Goal: Check status: Check status

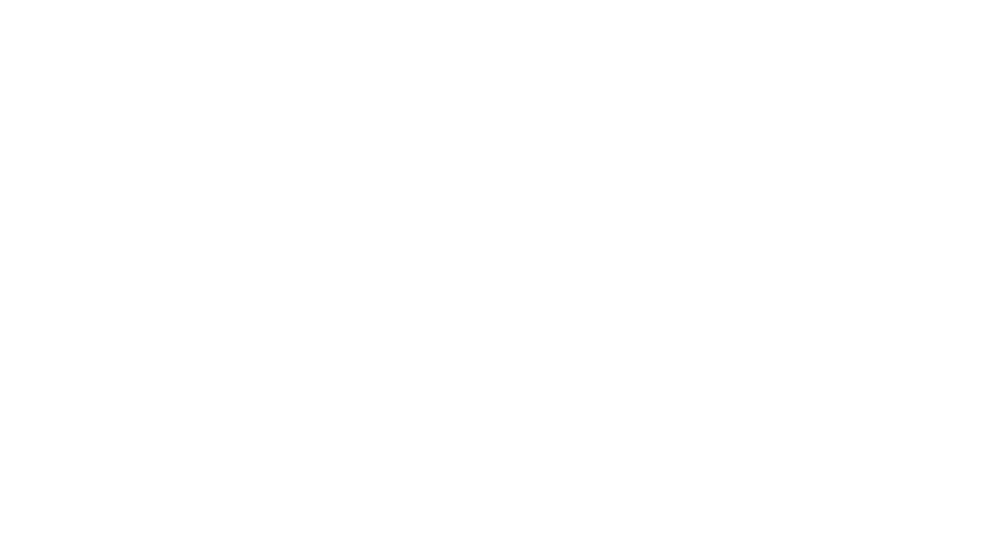
click at [266, 202] on body at bounding box center [503, 278] width 1007 height 557
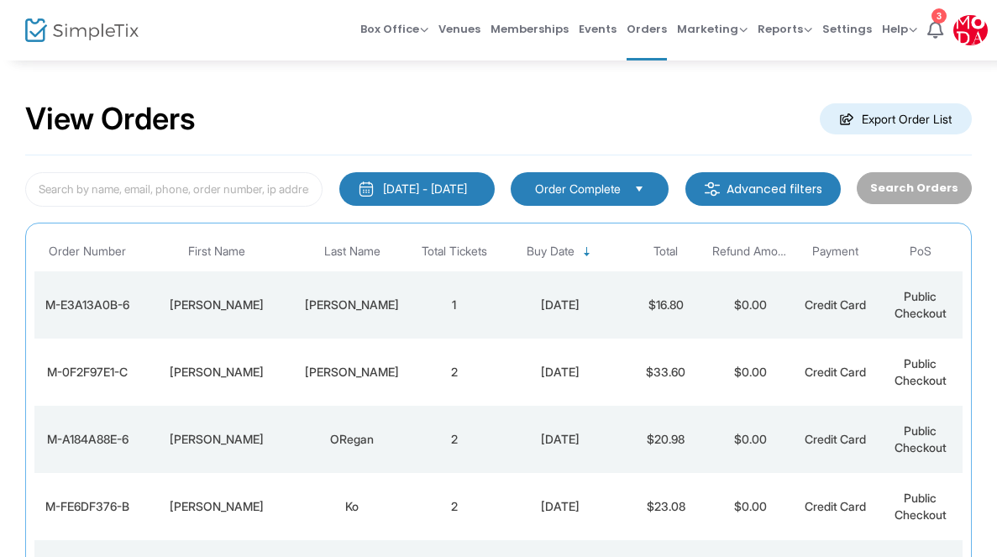
click at [396, 315] on td "[PERSON_NAME]" at bounding box center [352, 304] width 118 height 67
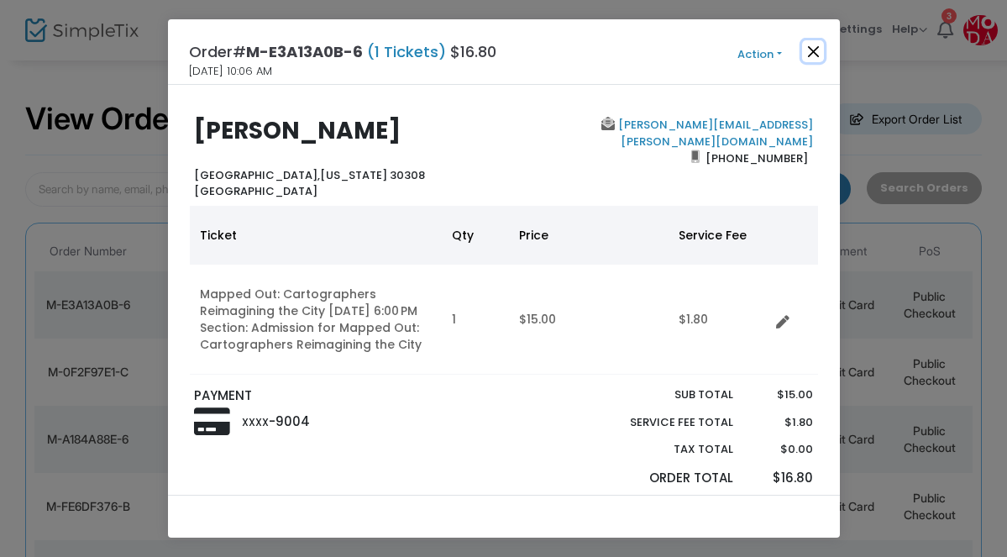
click at [817, 55] on button "Close" at bounding box center [813, 51] width 22 height 22
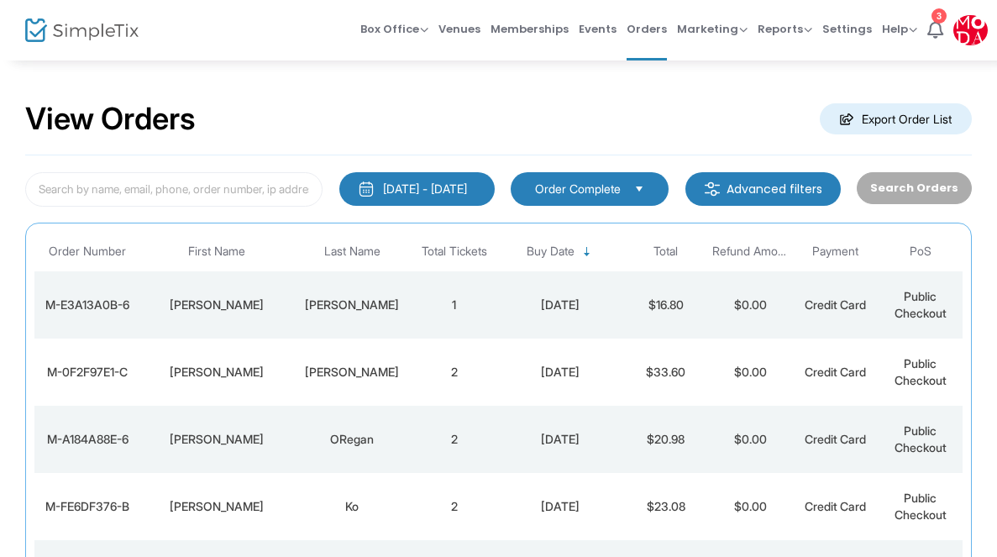
click at [383, 375] on div "[PERSON_NAME]" at bounding box center [352, 372] width 110 height 17
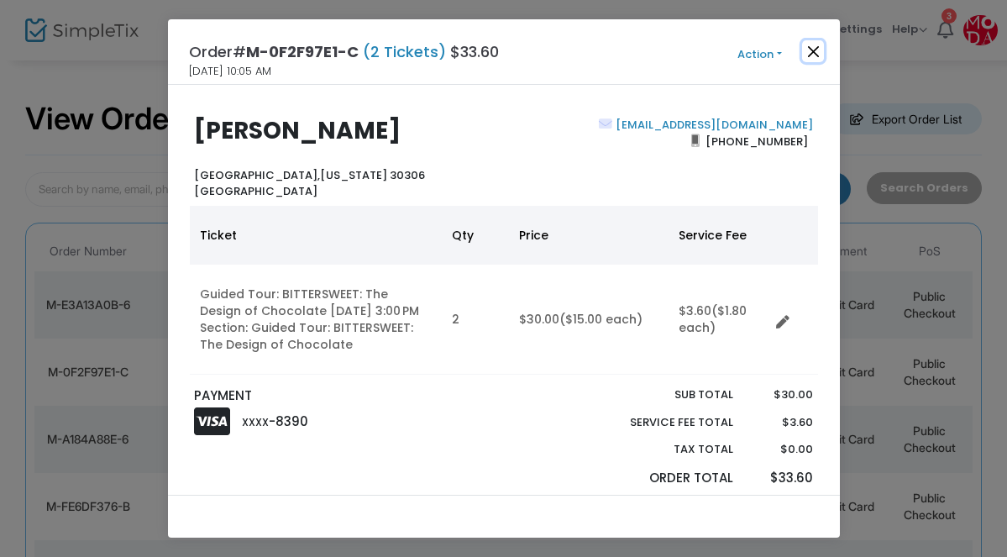
click at [812, 48] on button "Close" at bounding box center [813, 51] width 22 height 22
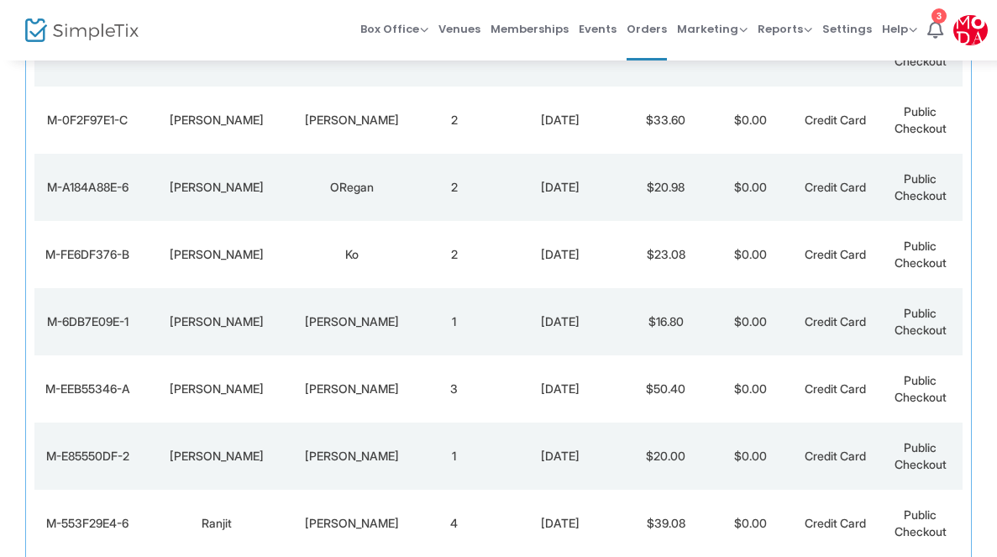
click at [471, 249] on td "2" at bounding box center [454, 254] width 85 height 67
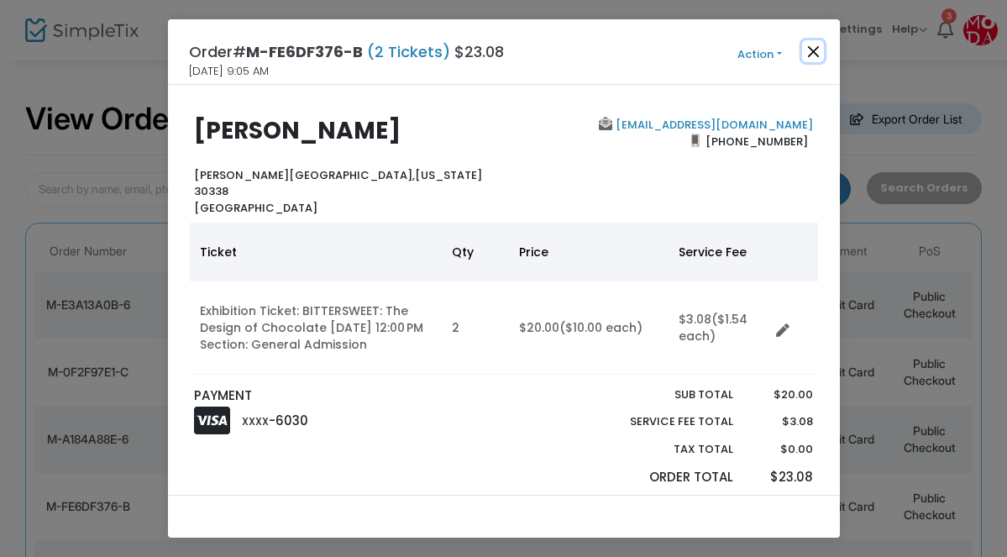
click at [811, 51] on button "Close" at bounding box center [813, 51] width 22 height 22
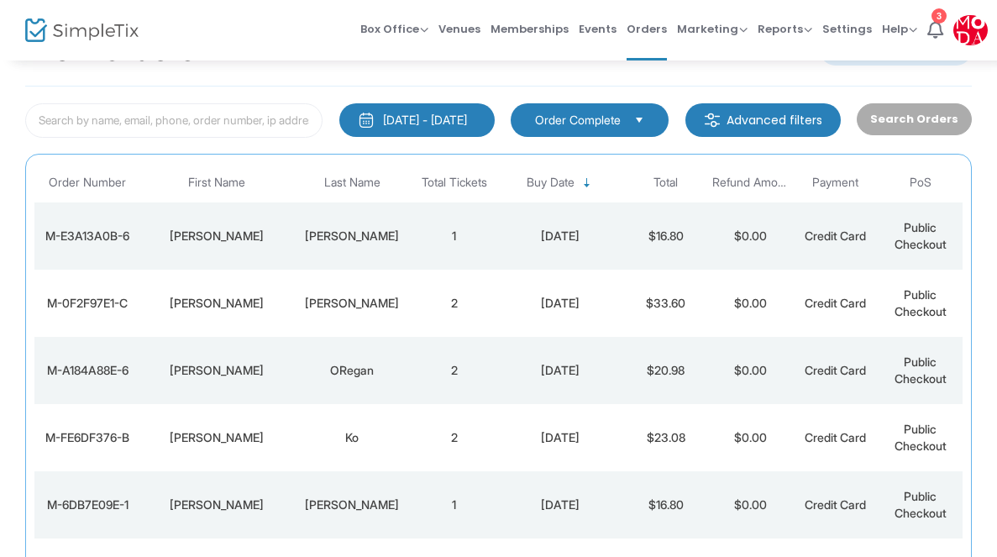
scroll to position [64, 0]
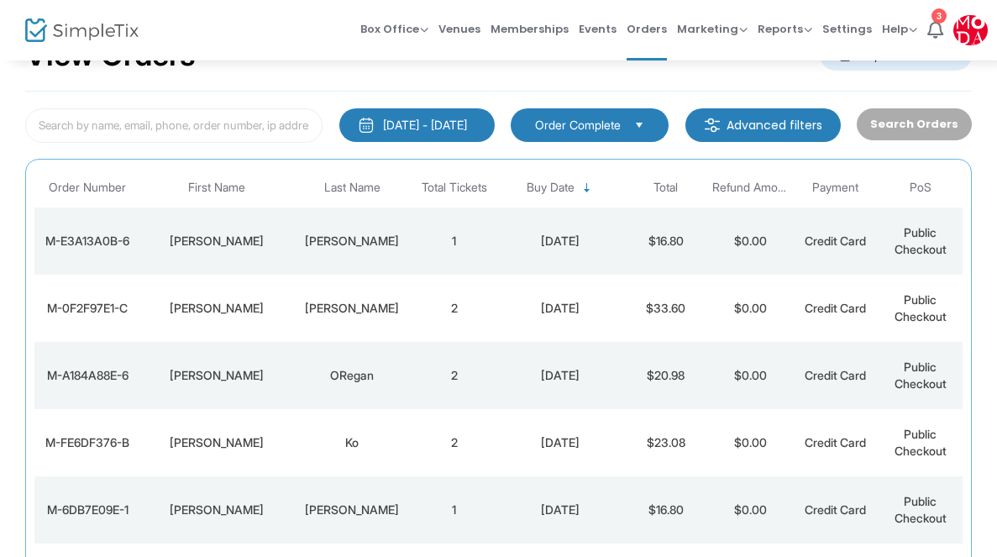
click at [333, 379] on div "ORegan" at bounding box center [352, 375] width 110 height 17
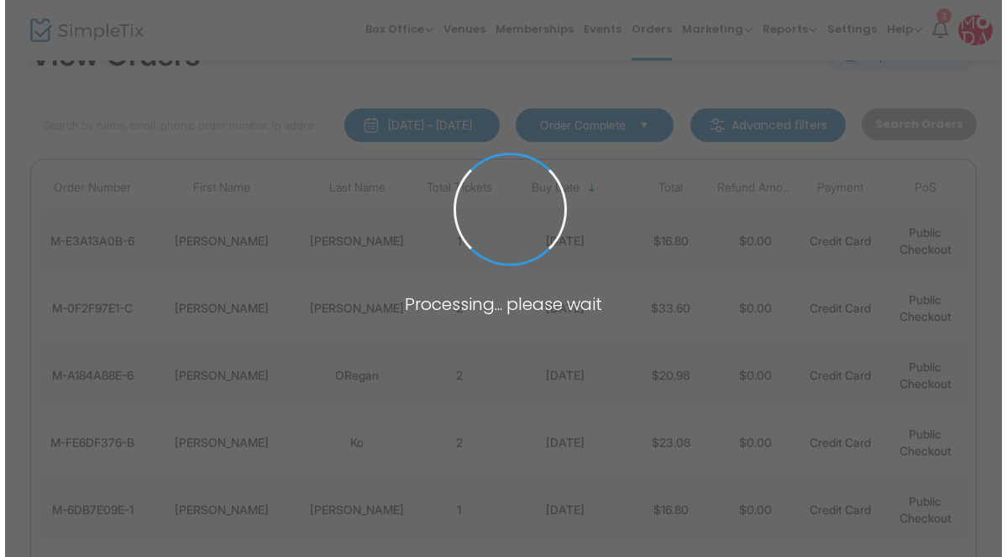
scroll to position [0, 0]
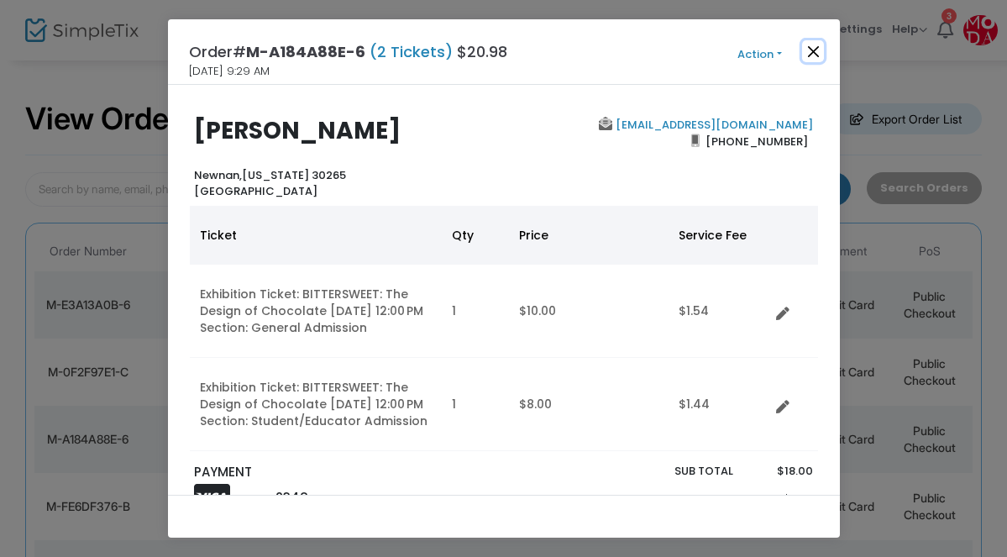
click at [814, 55] on button "Close" at bounding box center [813, 51] width 22 height 22
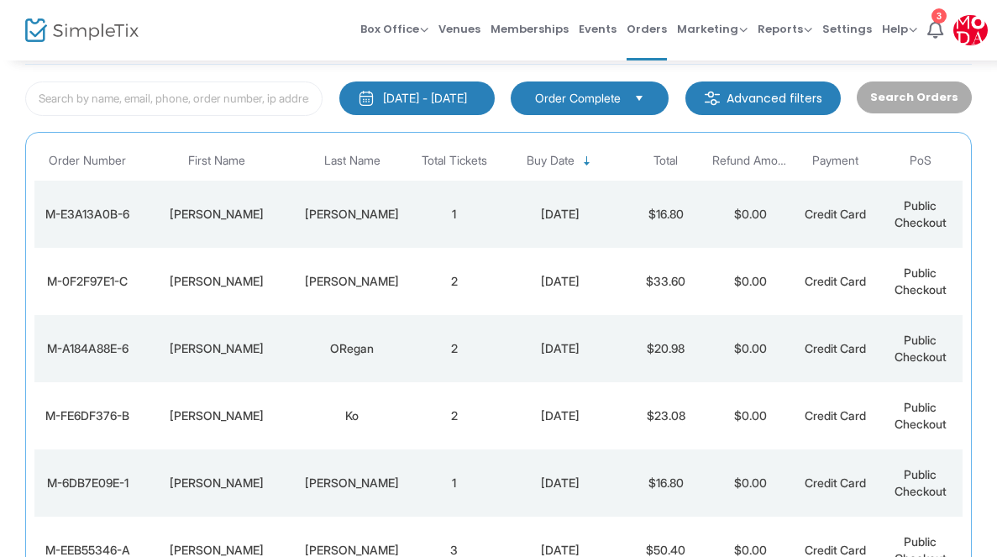
scroll to position [87, 0]
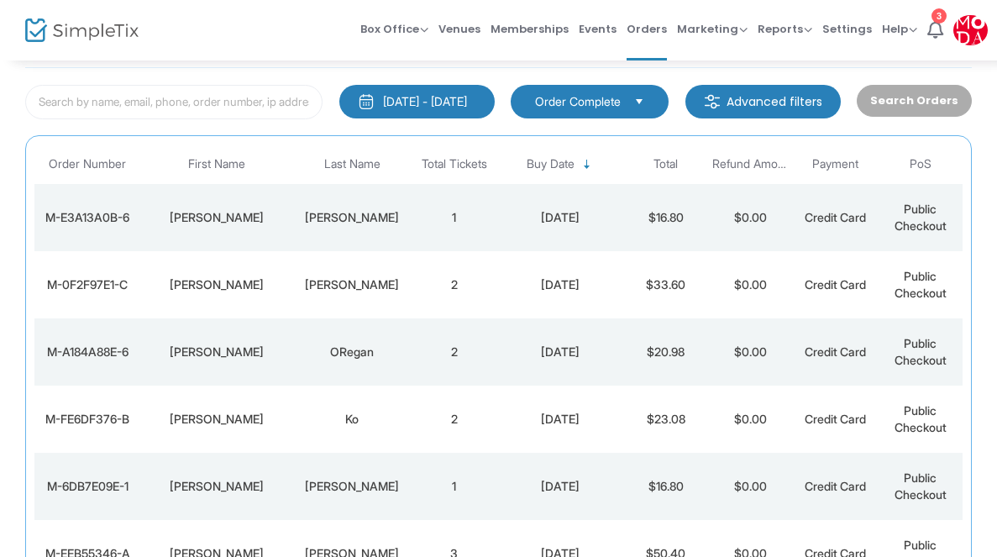
click at [360, 425] on div "Ko" at bounding box center [352, 419] width 110 height 17
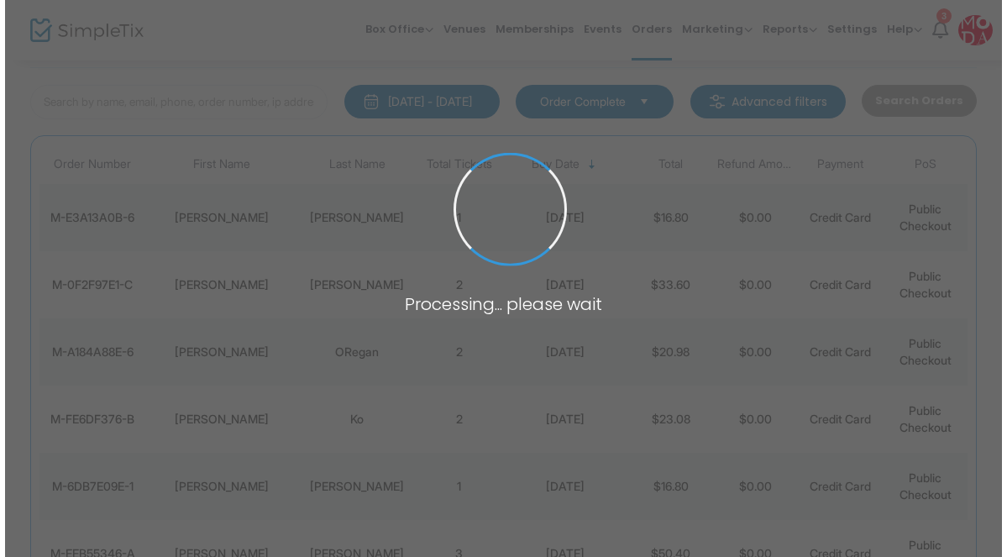
scroll to position [0, 0]
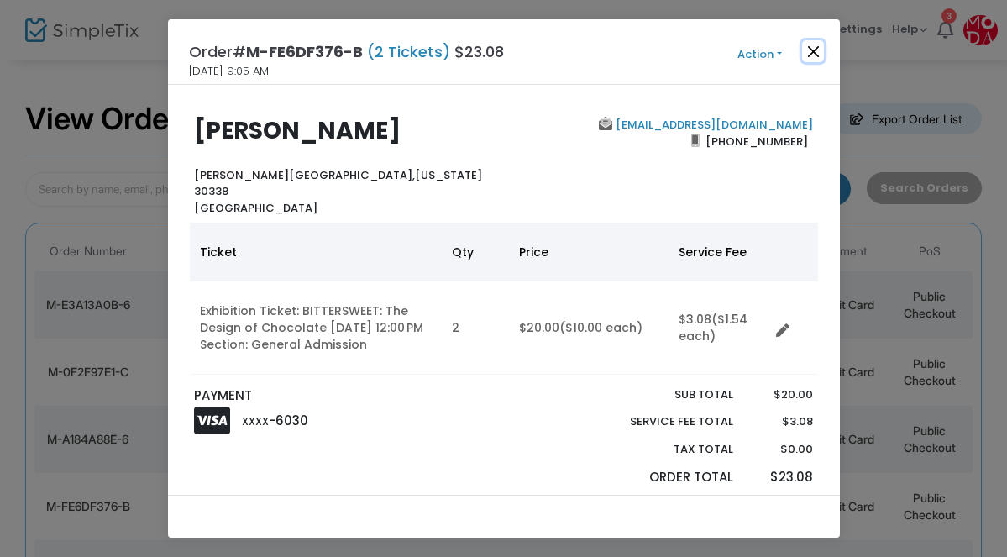
click at [816, 51] on button "Close" at bounding box center [813, 51] width 22 height 22
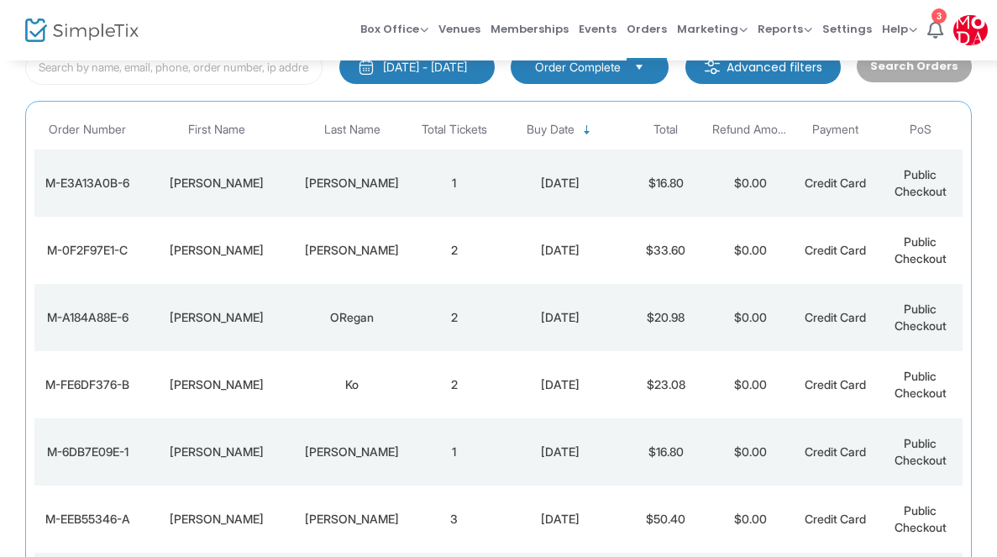
scroll to position [252, 0]
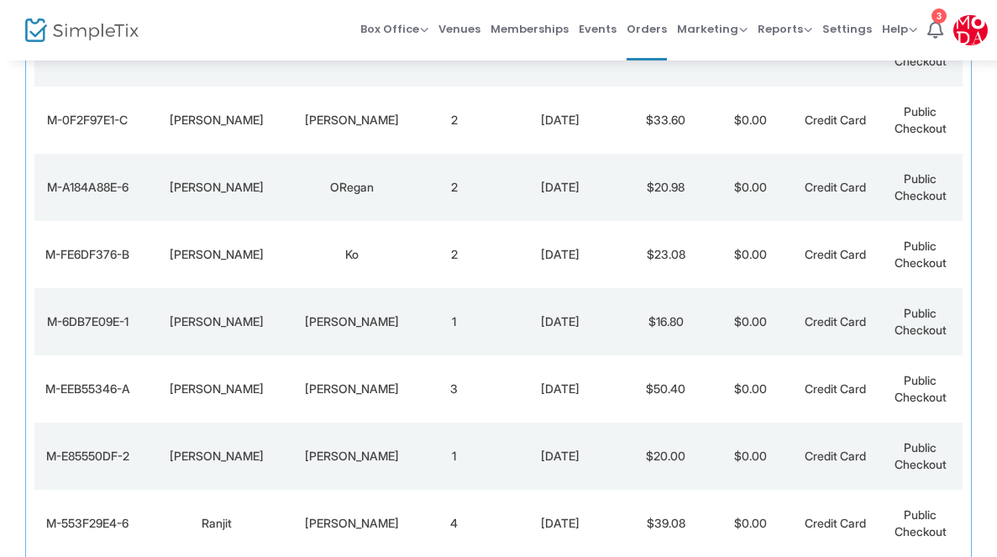
click at [362, 324] on div "[PERSON_NAME]" at bounding box center [352, 321] width 110 height 17
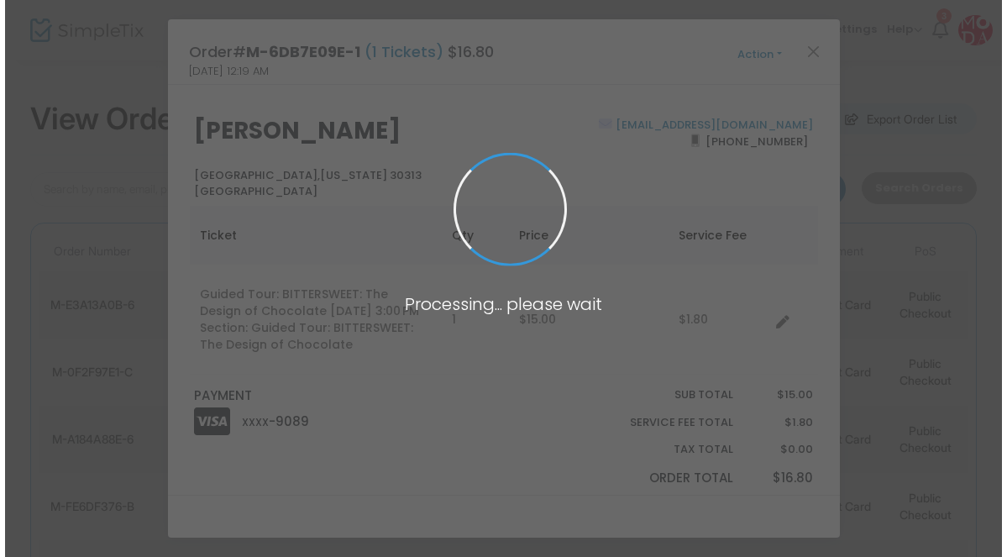
scroll to position [0, 0]
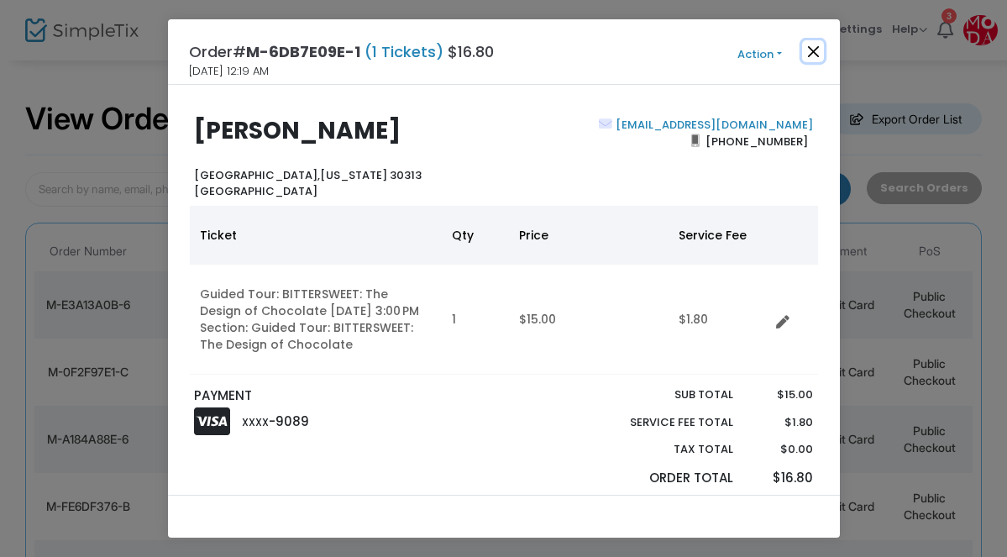
click at [819, 50] on button "Close" at bounding box center [813, 51] width 22 height 22
